Goal: Use online tool/utility: Utilize a website feature to perform a specific function

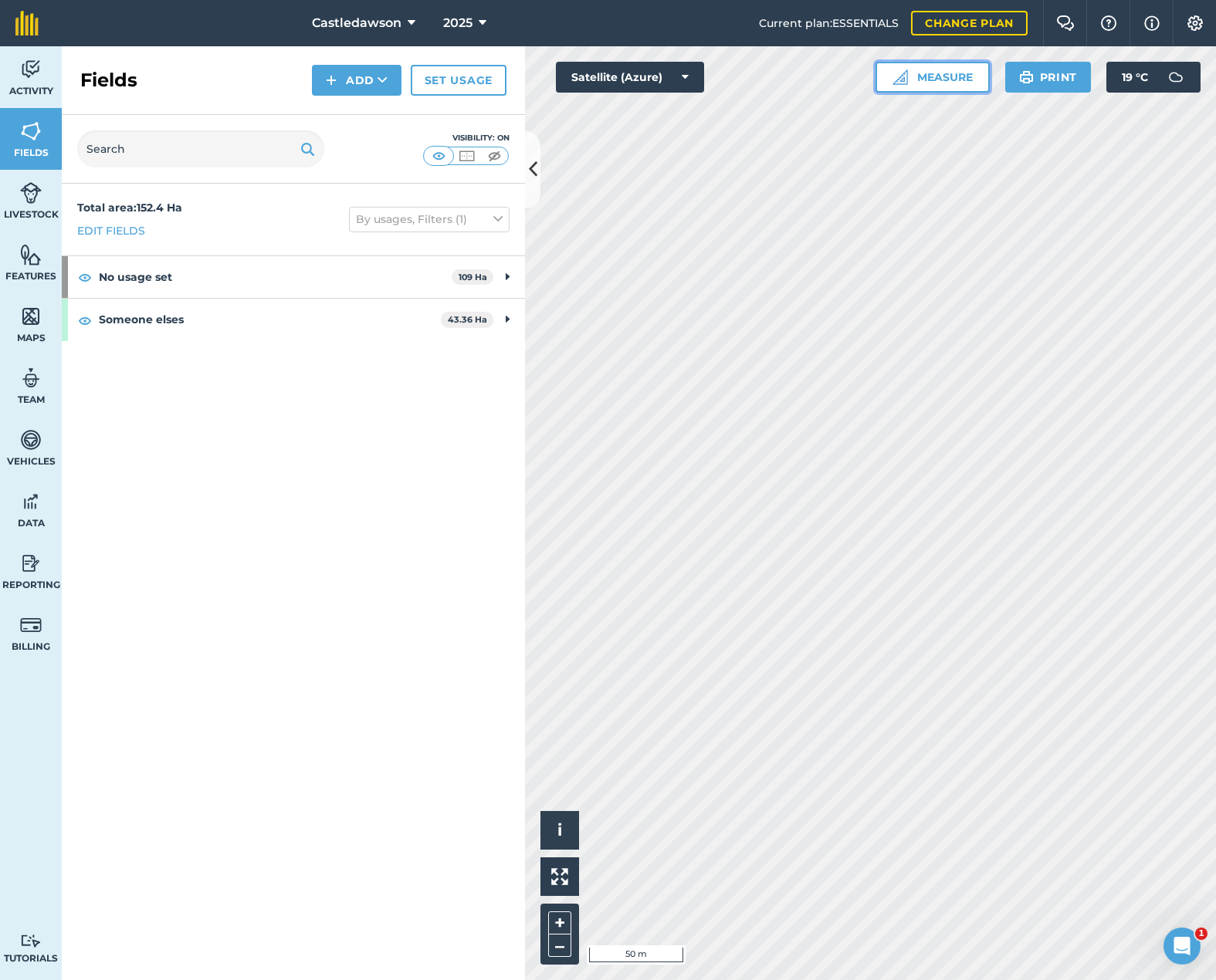
click at [833, 82] on button "Measure" at bounding box center [932, 78] width 114 height 31
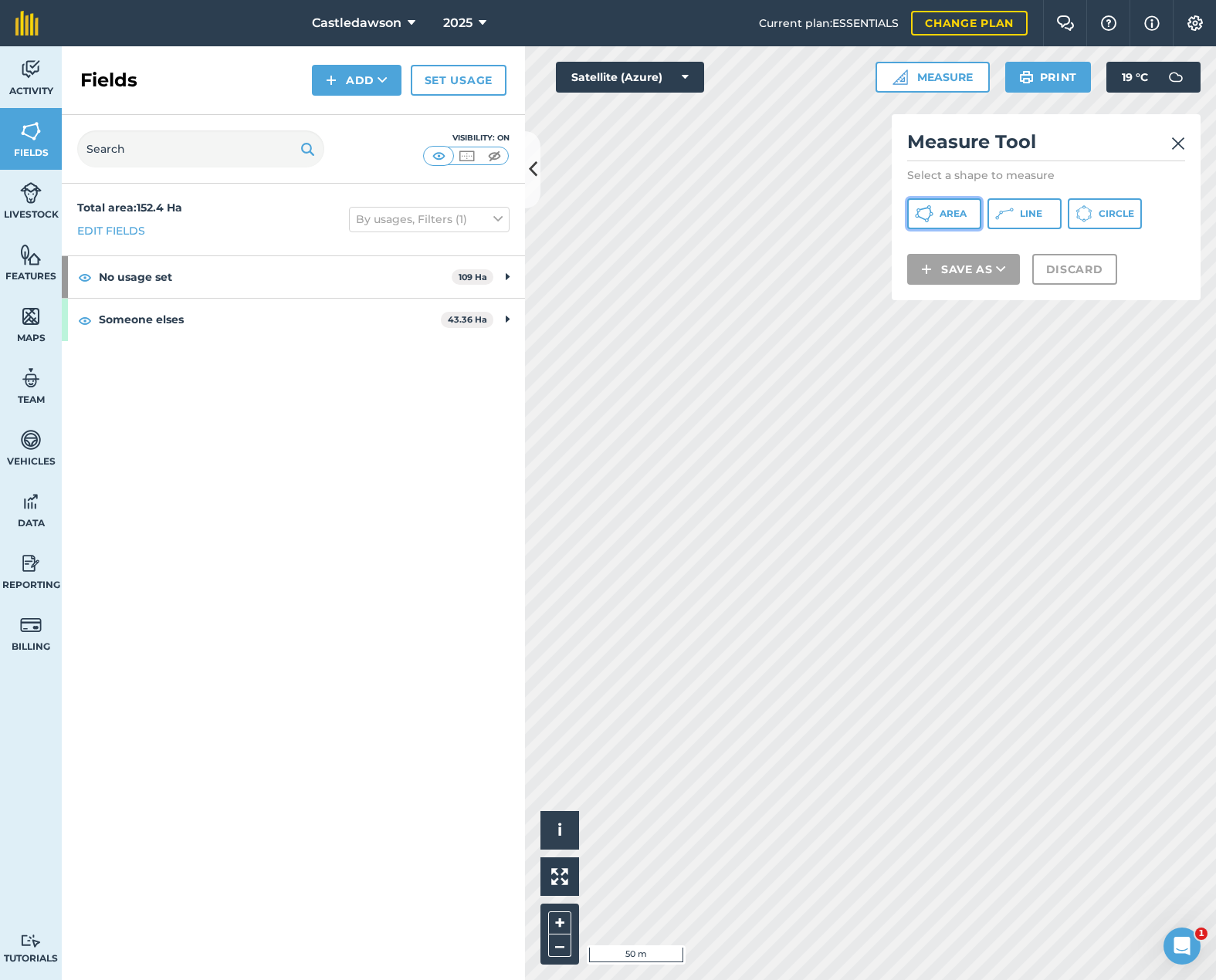
click at [833, 216] on span "Area" at bounding box center [952, 214] width 27 height 12
click at [558, 923] on button "+" at bounding box center [560, 923] width 23 height 23
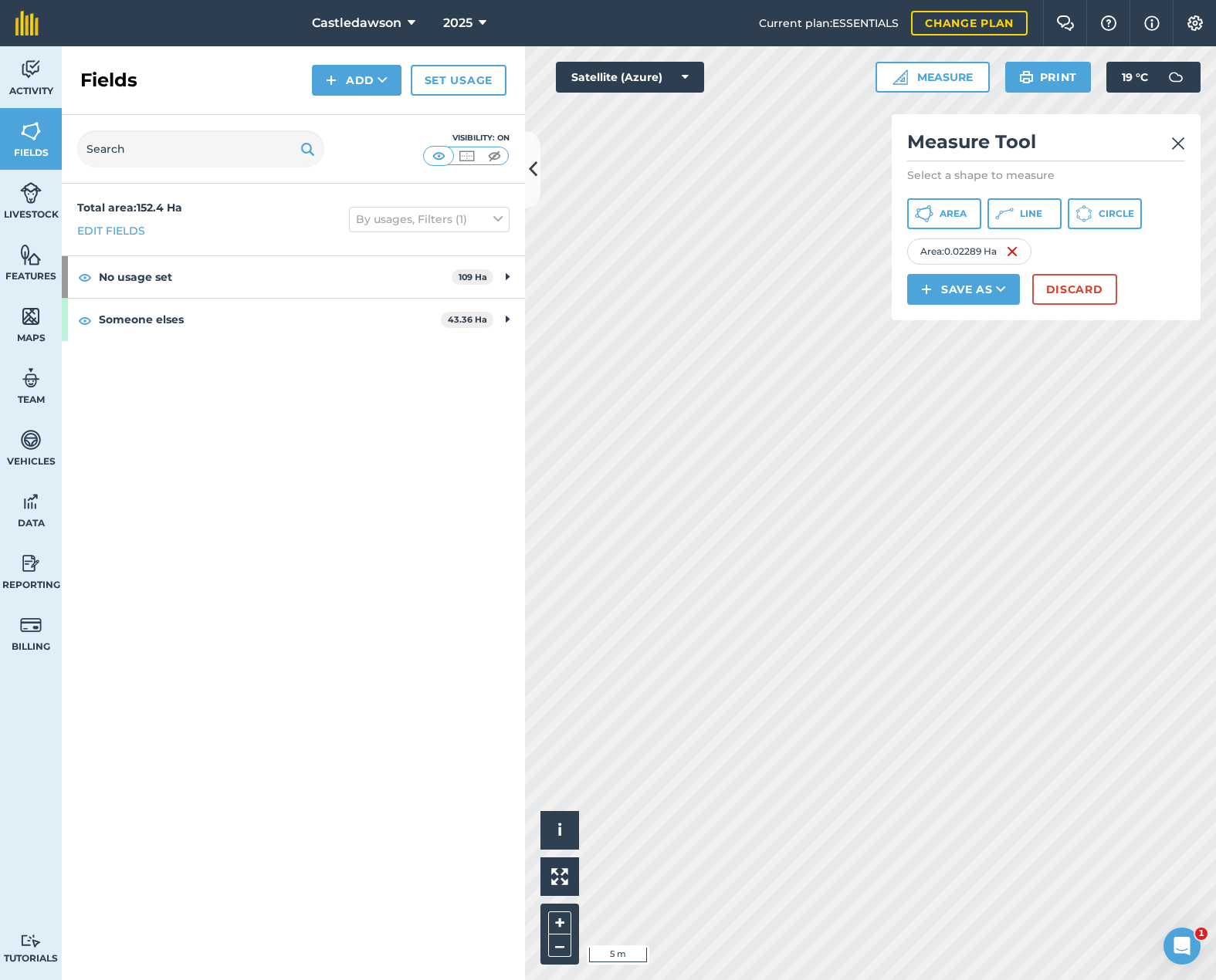
click at [833, 183] on div "Click to start drawing i © 2025 TomTom, Microsoft 5 m + – Satellite (Azure) Mea…" at bounding box center [870, 513] width 691 height 933
click at [833, 206] on button "Area" at bounding box center [945, 214] width 74 height 31
click at [496, 567] on div "Activity Fields Livestock Features Maps Team Vehicles Data Reporting Billing Tu…" at bounding box center [608, 513] width 1216 height 933
click at [520, 586] on div "Activity Fields Livestock Features Maps Team Vehicles Data Reporting Billing Tu…" at bounding box center [608, 513] width 1216 height 933
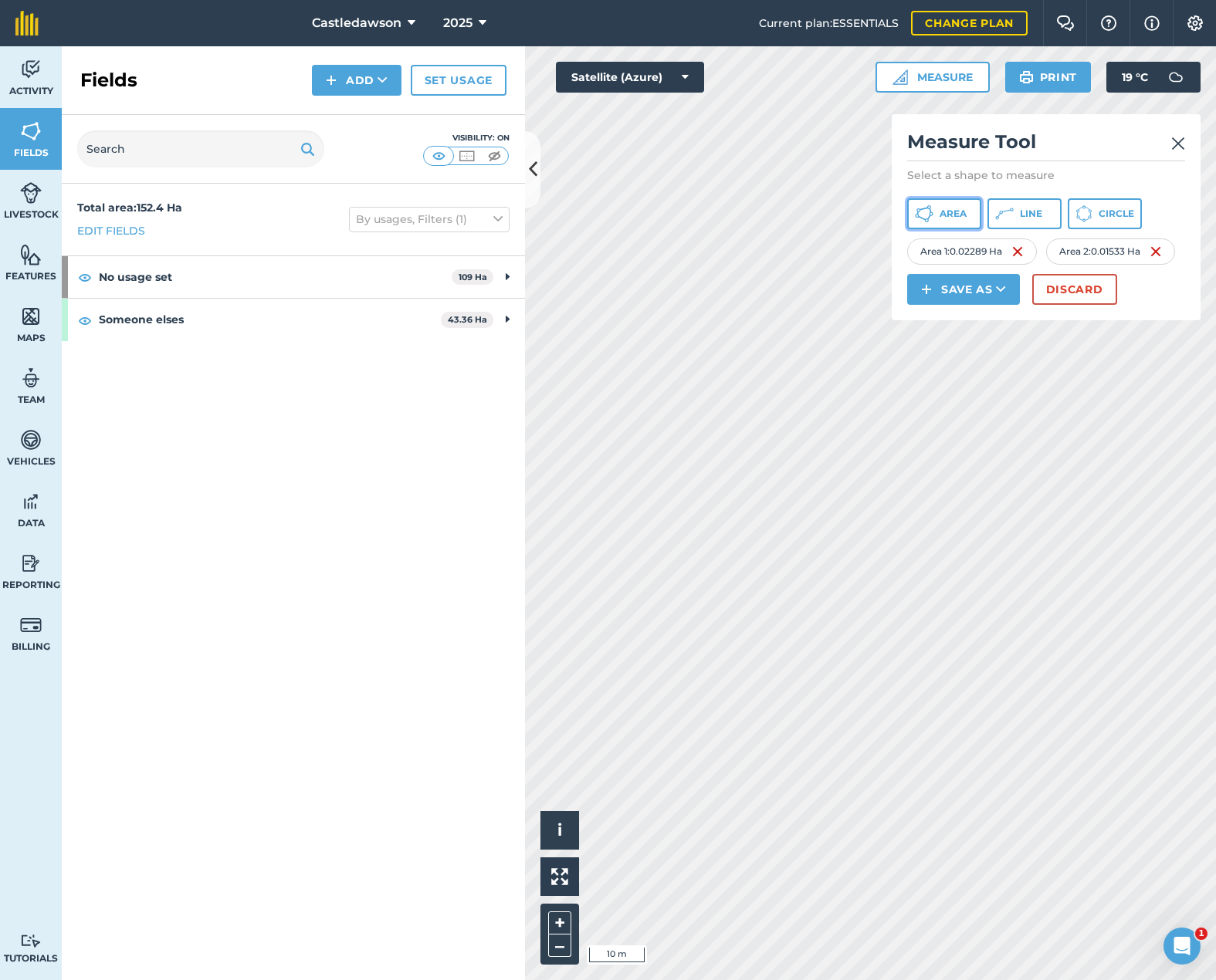
click at [833, 216] on icon at bounding box center [924, 214] width 19 height 19
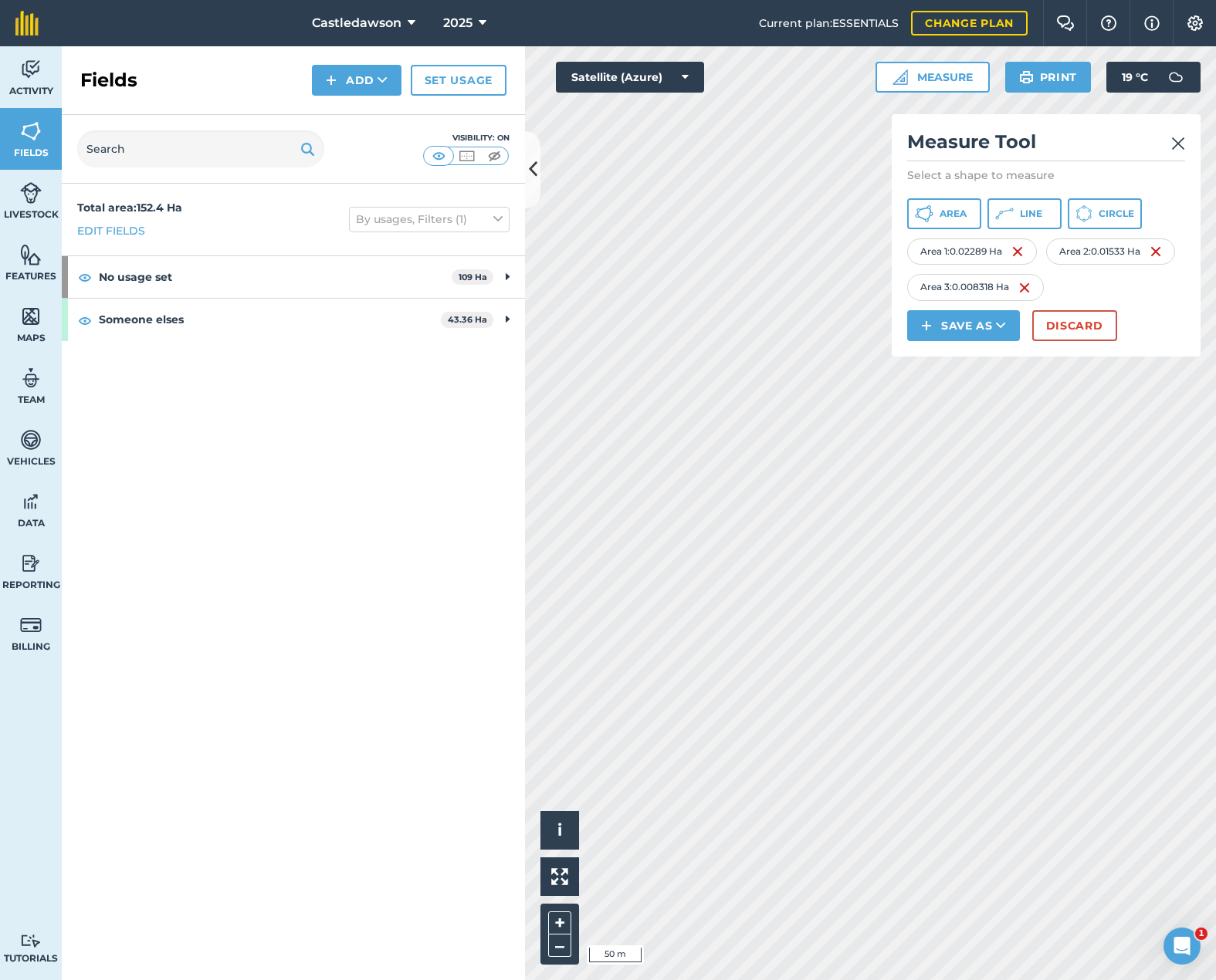
click at [833, 685] on html "Castledawson 2025 Current plan : ESSENTIALS Change plan Farm Chat Help Info Set…" at bounding box center [608, 490] width 1216 height 980
click at [833, 763] on html "Castledawson 2025 Current plan : ESSENTIALS Change plan Farm Chat Help Info Set…" at bounding box center [608, 490] width 1216 height 980
click at [564, 917] on button "+" at bounding box center [560, 923] width 23 height 23
click at [833, 217] on span "Area" at bounding box center [952, 214] width 27 height 12
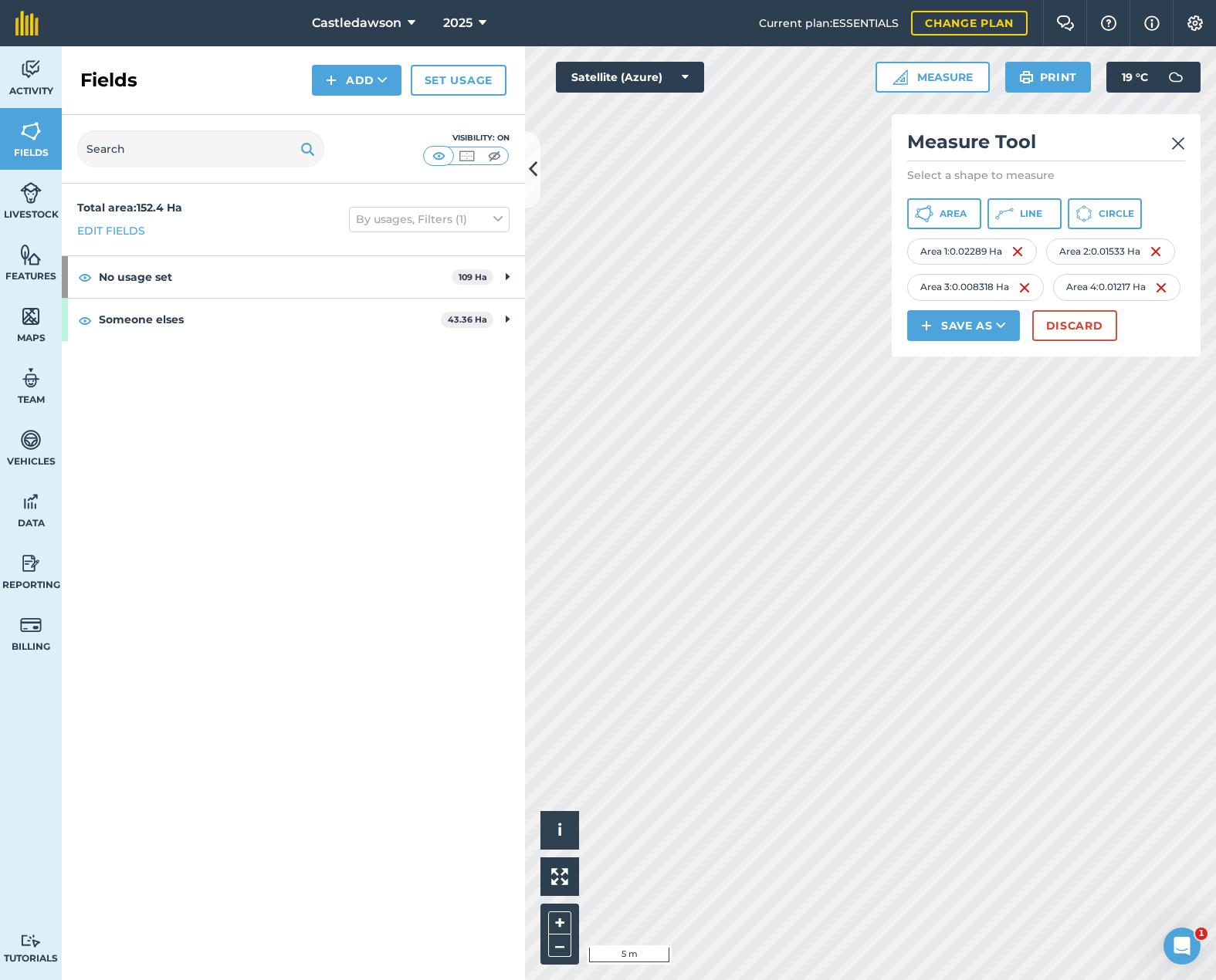
click at [833, 147] on img at bounding box center [1178, 143] width 14 height 19
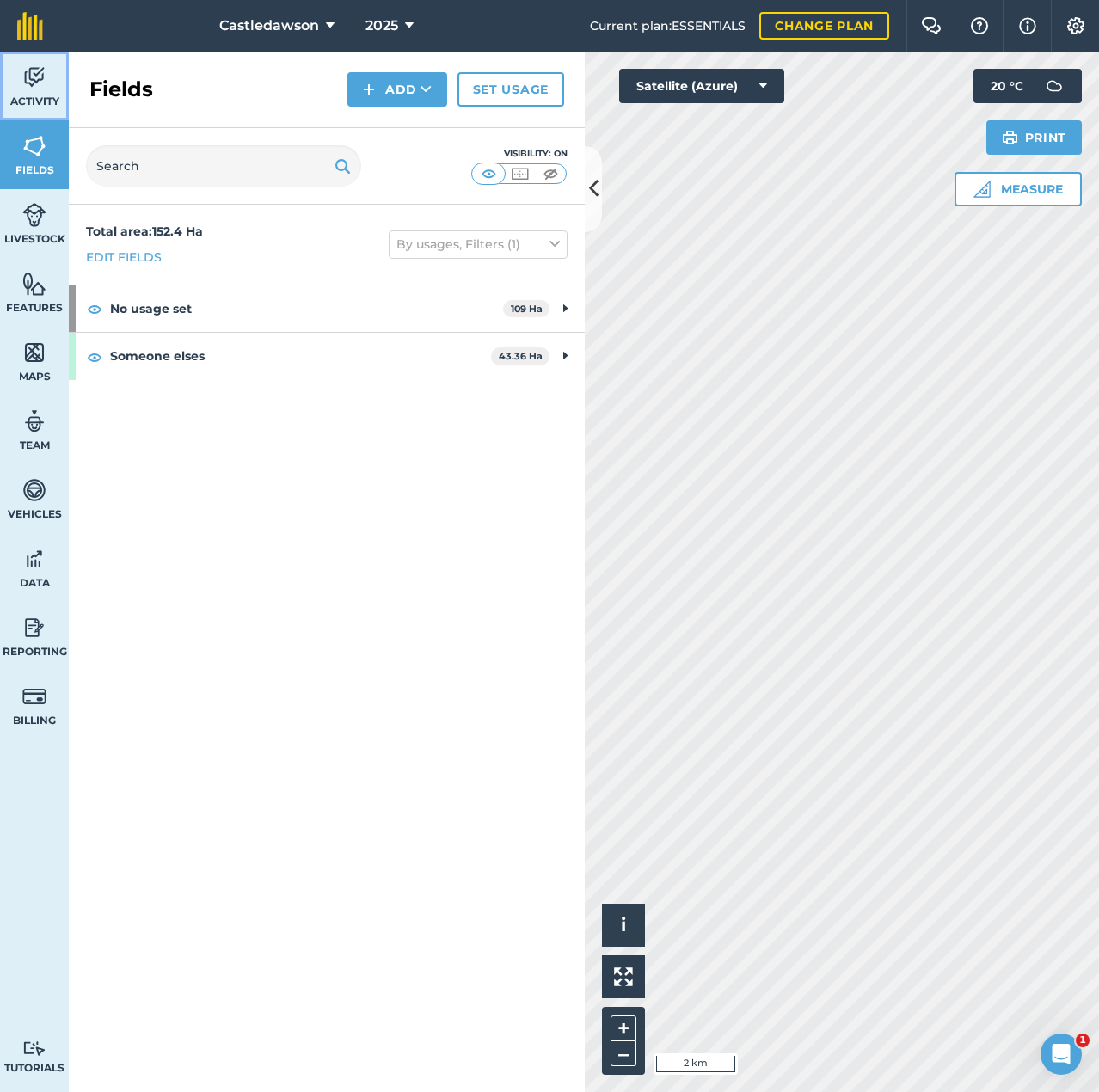
click at [29, 83] on img at bounding box center [35, 78] width 24 height 26
